Goal: Understand process/instructions

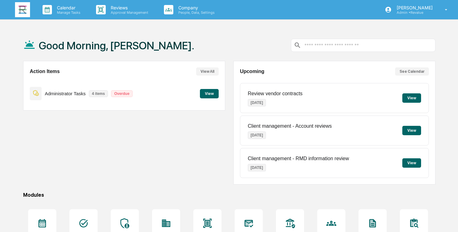
click at [209, 95] on button "View" at bounding box center [209, 93] width 19 height 9
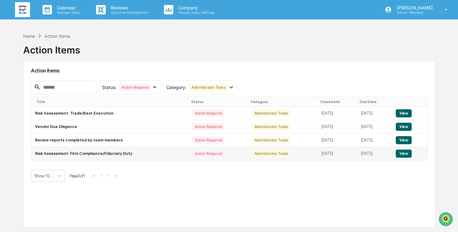
click at [405, 153] on button "View" at bounding box center [404, 154] width 16 height 8
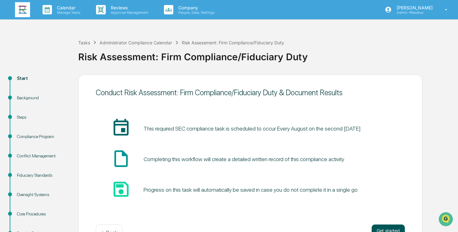
click at [392, 227] on button "Get started" at bounding box center [388, 231] width 33 height 13
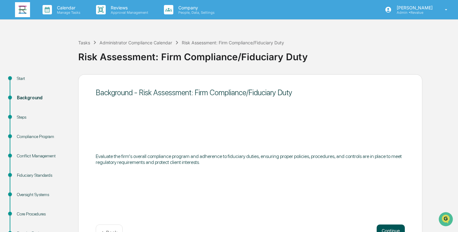
click at [389, 229] on button "Continue" at bounding box center [391, 231] width 28 height 13
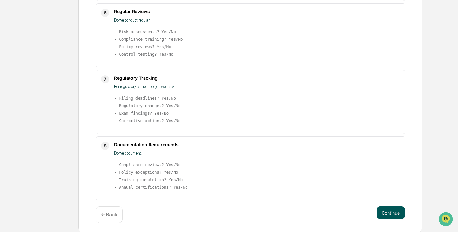
click at [392, 213] on button "Continue" at bounding box center [391, 213] width 28 height 13
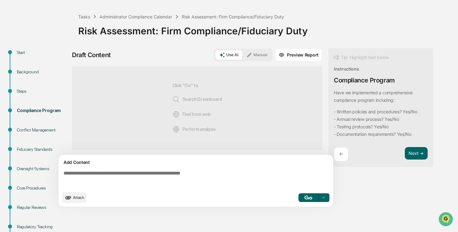
scroll to position [19, 0]
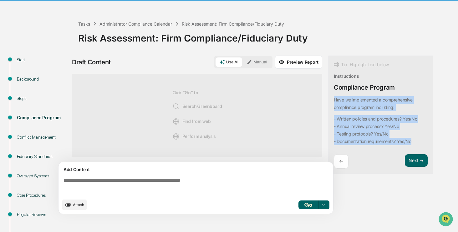
drag, startPoint x: 417, startPoint y: 142, endPoint x: 334, endPoint y: 98, distance: 93.3
click at [334, 98] on div "Have we implemented a comprehensive compliance program including: - Written pol…" at bounding box center [379, 120] width 91 height 49
click at [354, 109] on button "Focus Assistant" at bounding box center [350, 108] width 33 height 8
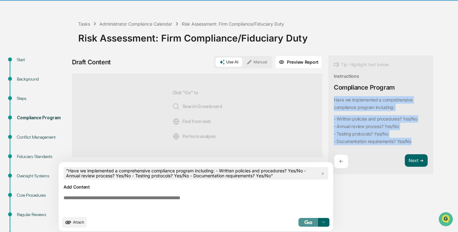
click at [309, 222] on img "button" at bounding box center [308, 222] width 8 height 4
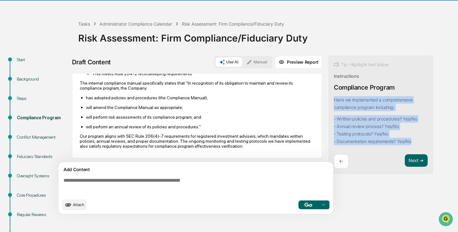
scroll to position [262, 0]
click at [418, 159] on button "Next ➔" at bounding box center [416, 160] width 23 height 13
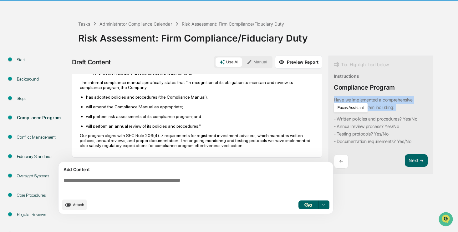
scroll to position [0, 0]
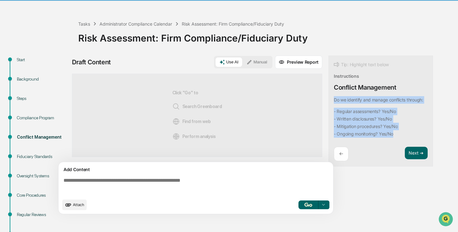
drag, startPoint x: 401, startPoint y: 135, endPoint x: 333, endPoint y: 100, distance: 76.5
click at [333, 100] on div "Tip: Highlight text below Instructions Conflict Management Do we identify and m…" at bounding box center [380, 111] width 104 height 111
click at [351, 110] on button "Focus Assistant" at bounding box center [350, 108] width 33 height 8
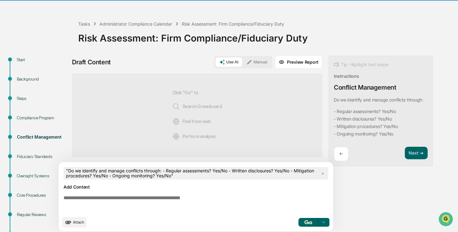
click at [363, 212] on div "Draft Content Use AI Manual Preview Report Sources Click "Go" to Search Greenbo…" at bounding box center [247, 146] width 350 height 180
click at [308, 223] on img "button" at bounding box center [308, 222] width 8 height 4
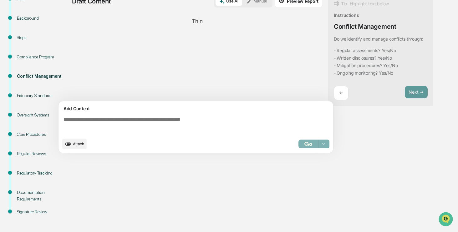
scroll to position [81, 0]
